Goal: Transaction & Acquisition: Purchase product/service

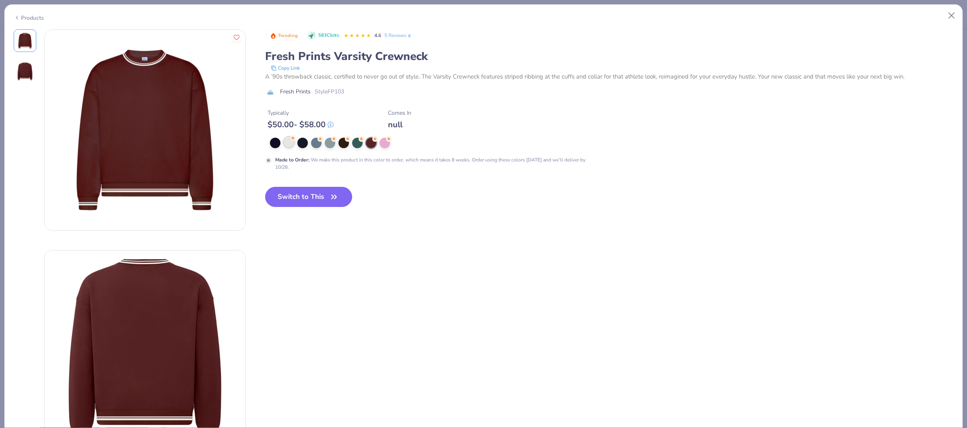
click at [287, 144] on div at bounding box center [289, 142] width 10 height 10
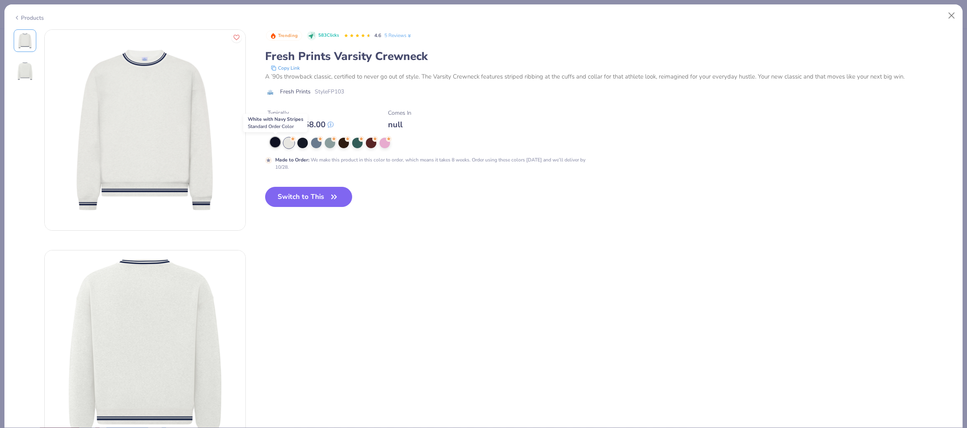
click at [277, 145] on div at bounding box center [275, 142] width 10 height 10
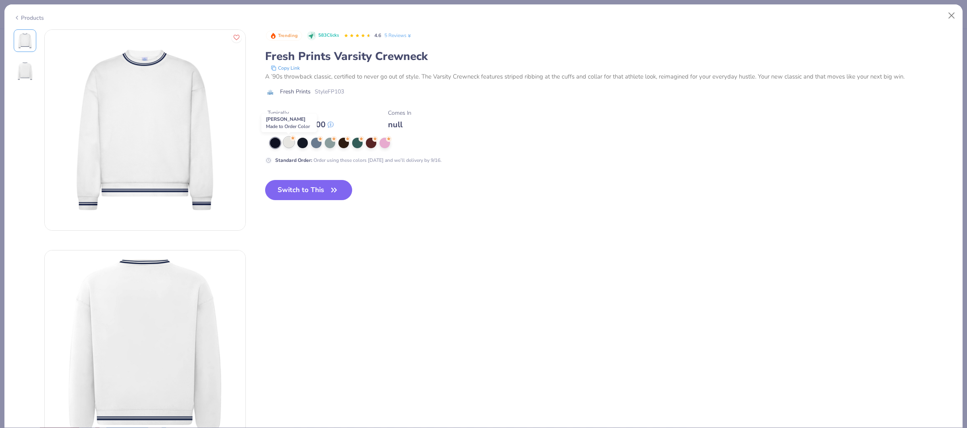
click at [289, 142] on div at bounding box center [289, 142] width 10 height 10
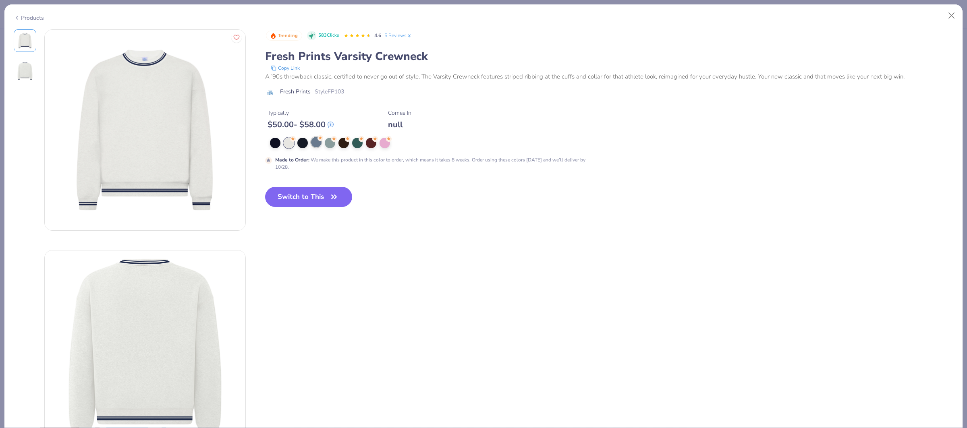
click at [319, 146] on div at bounding box center [316, 142] width 10 height 10
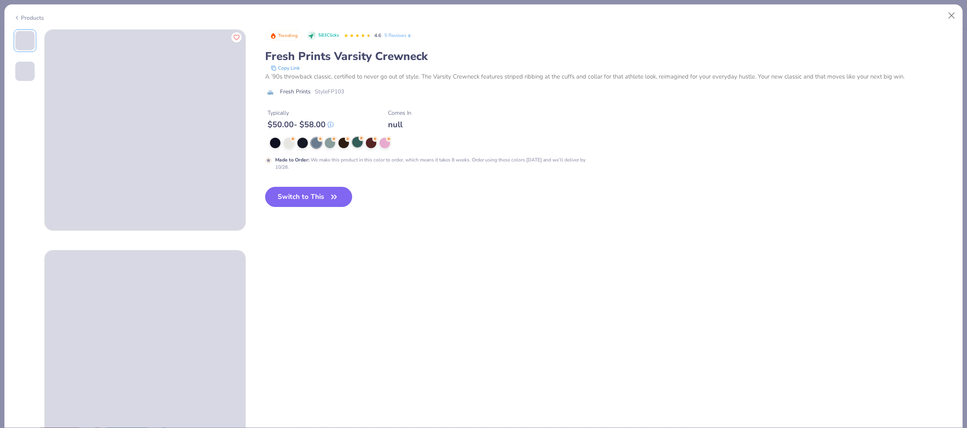
click at [360, 147] on div at bounding box center [357, 142] width 10 height 10
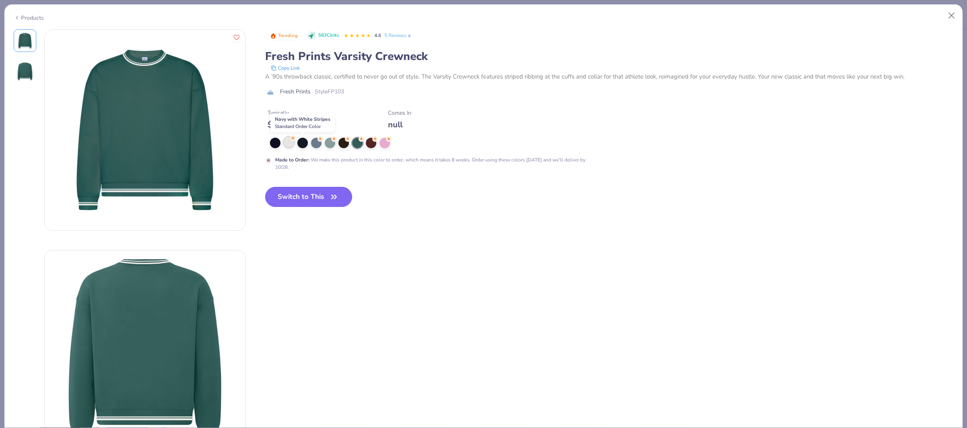
click at [293, 144] on div at bounding box center [289, 142] width 10 height 10
